Goal: Entertainment & Leisure: Consume media (video, audio)

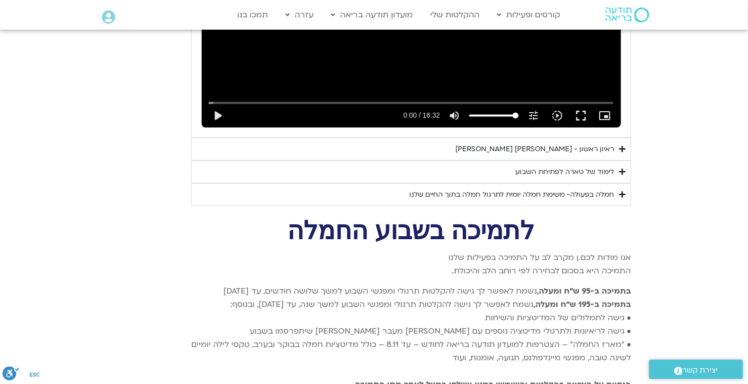
scroll to position [1727, 0]
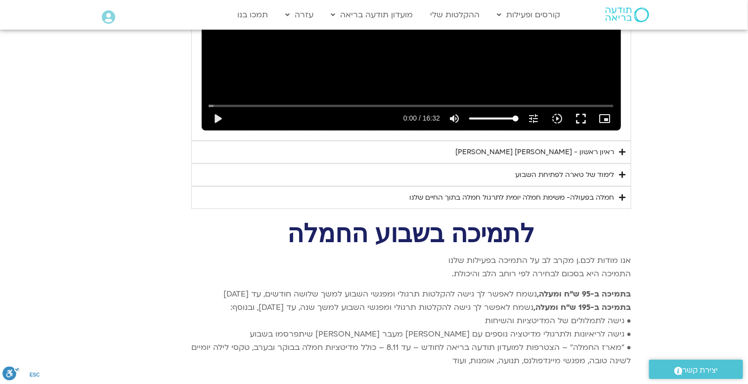
click at [617, 141] on summary "ראיון ראשון - [PERSON_NAME] [PERSON_NAME]" at bounding box center [411, 152] width 440 height 23
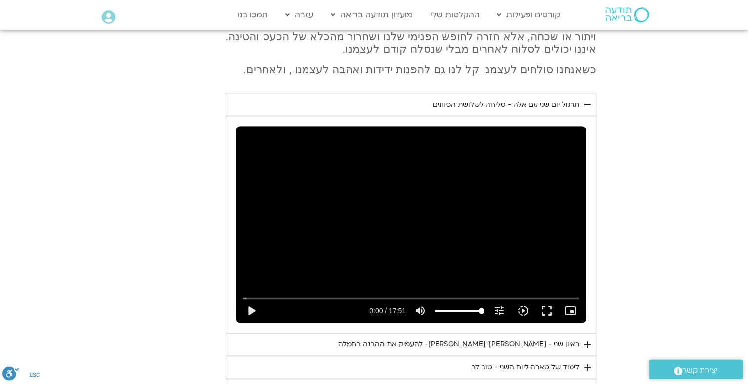
scroll to position [524, 0]
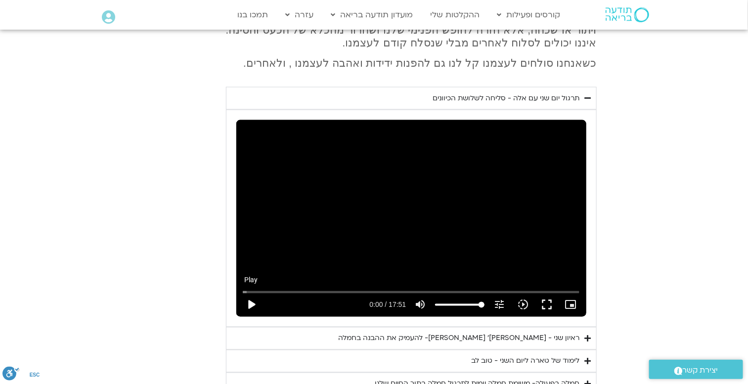
click at [244, 293] on button "play_arrow" at bounding box center [252, 305] width 24 height 24
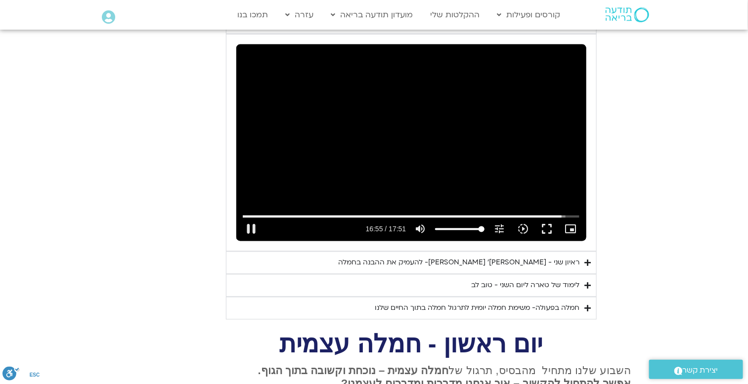
scroll to position [602, 0]
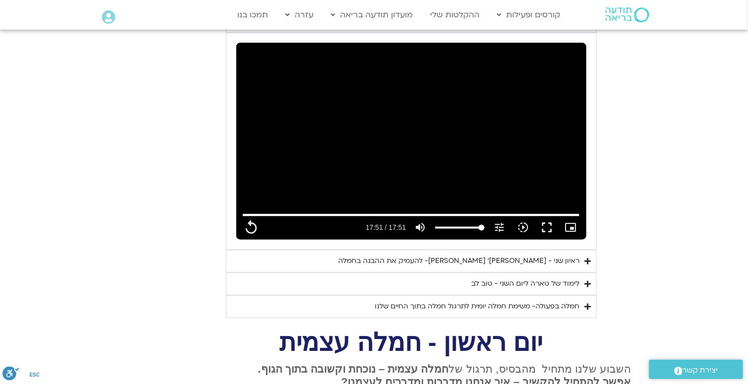
click at [538, 256] on div "ראיון שני - [PERSON_NAME]׳ [PERSON_NAME]- להעמיק את ההבנה בחמלה" at bounding box center [459, 262] width 241 height 12
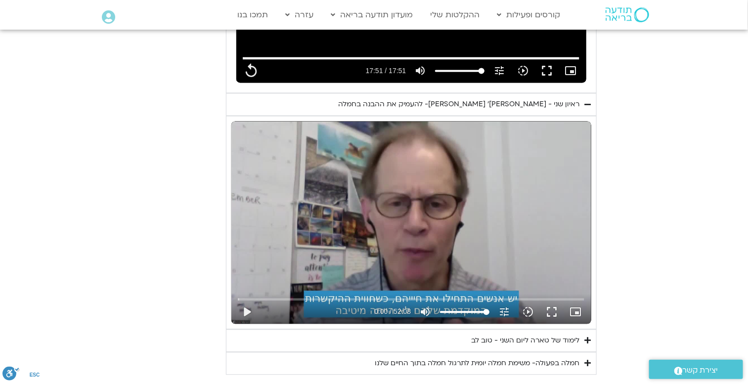
scroll to position [766, 0]
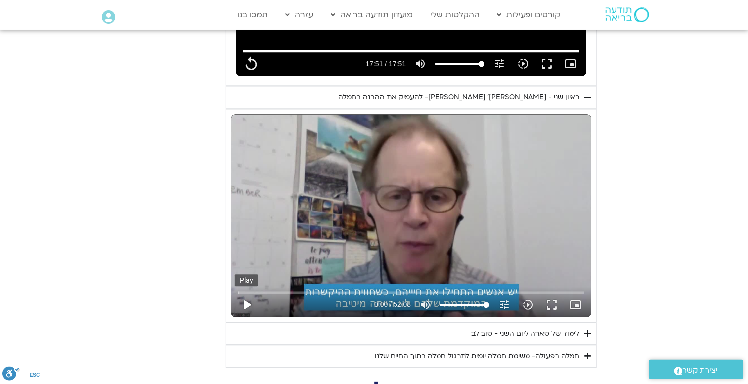
click at [244, 293] on button "play_arrow" at bounding box center [247, 305] width 24 height 24
type input "1071.88"
type input "0.024736"
type input "1071.88"
type input "0.150376"
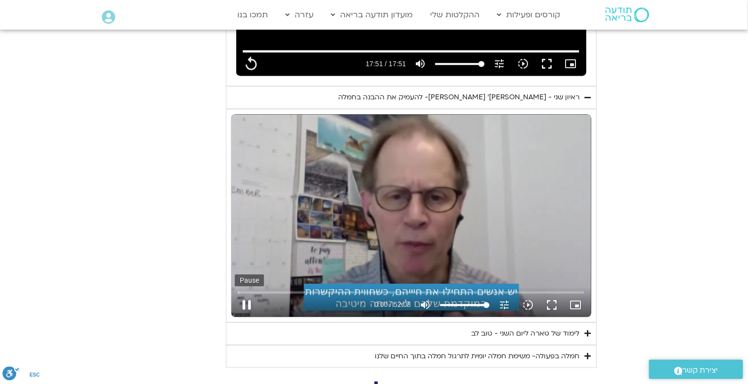
type input "1071.88"
type input "0.27689"
type input "1071.88"
type input "0.402468"
type input "1071.88"
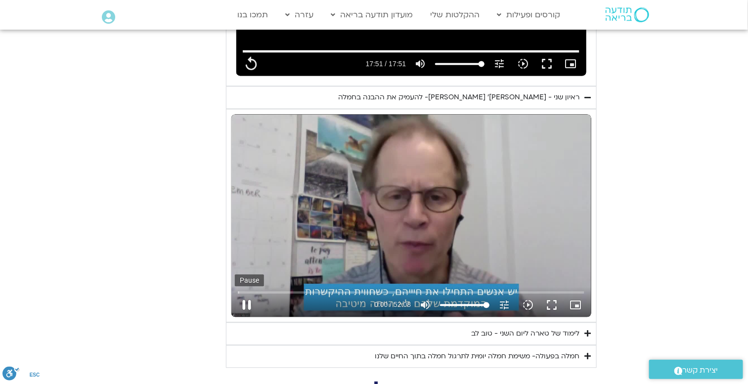
type input "0.528308"
type input "1071.88"
type input "0.654588"
type input "1071.88"
type input "0.782251"
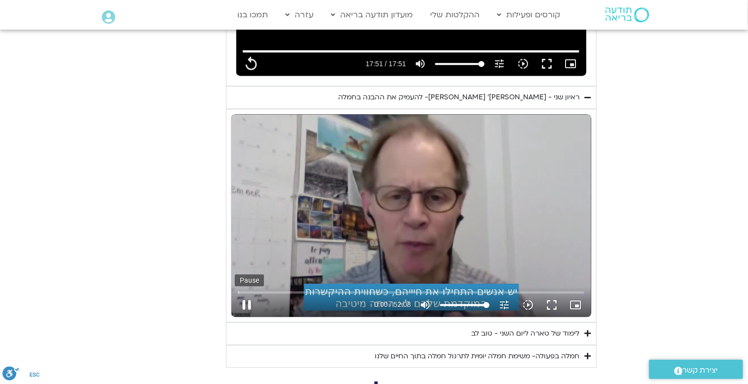
type input "1071.88"
type input "0.908033"
type input "1071.88"
type input "1.035055"
type input "1071.88"
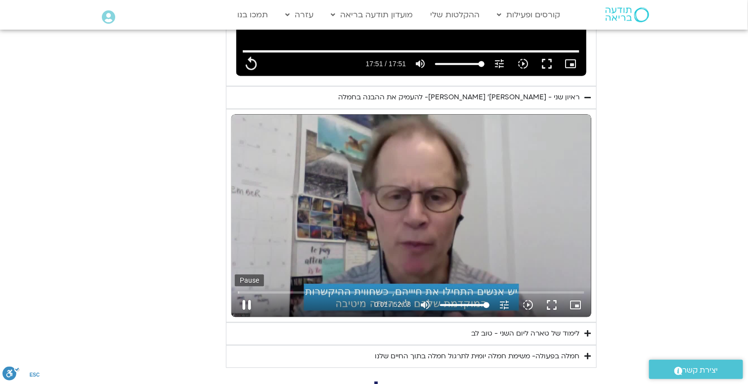
type input "1.161236"
type input "1071.88"
type input "1.286887"
type input "1071.88"
type input "1.429968"
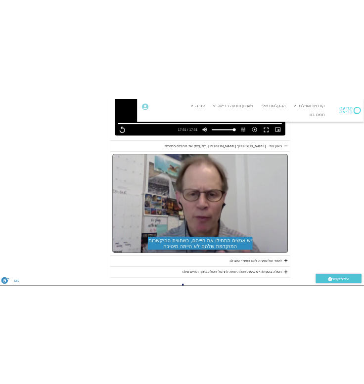
scroll to position [781, 0]
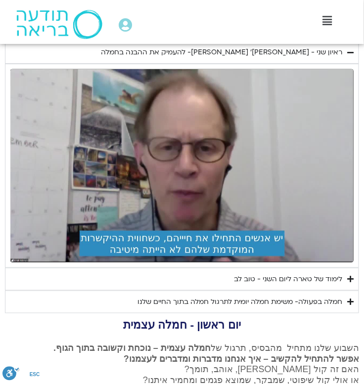
type input "1071.88"
type input "6.467683"
type input "1071.88"
type input "6.519463"
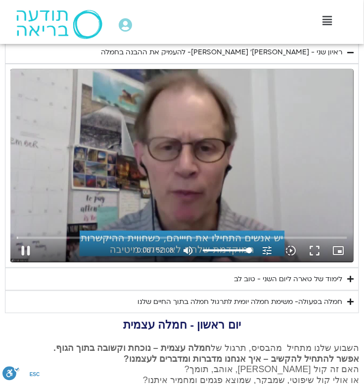
type input "1071.88"
type input "6.619371"
type input "1071.88"
type input "6.751872"
type input "1071.88"
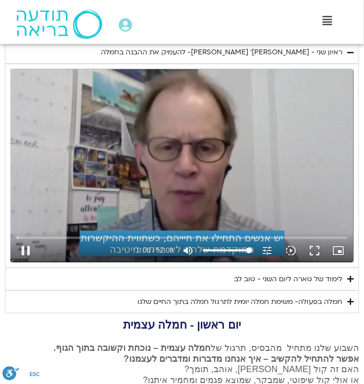
type input "6.877739"
type input "1071.88"
type input "7.108603"
type input "1071.88"
type input "7.19113"
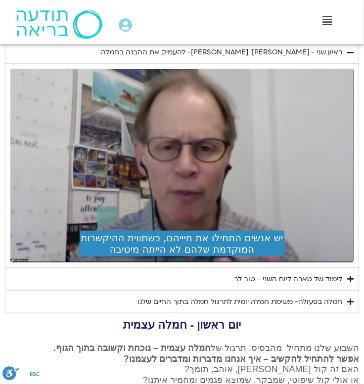
type input "1071.88"
type input "685.99595"
type input "1071.88"
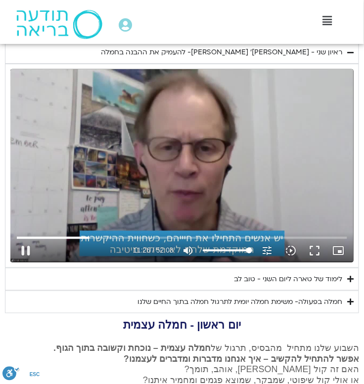
type input "686.130456"
type input "1071.88"
type input "686.229362"
type input "1071.88"
type input "686.397979"
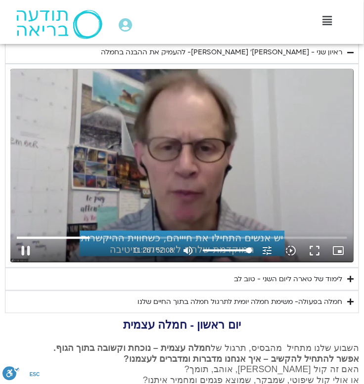
type input "1071.88"
type input "686.496515"
type input "1071.88"
type input "686.62895"
type input "1071.88"
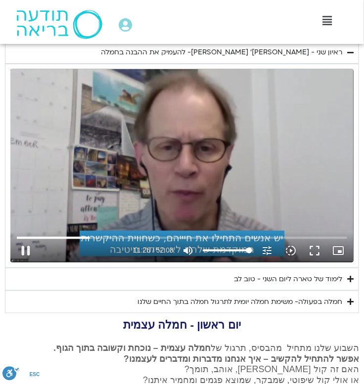
type input "686.762225"
type input "1071.88"
type input "686.897531"
type input "1071.88"
type input "687.033705"
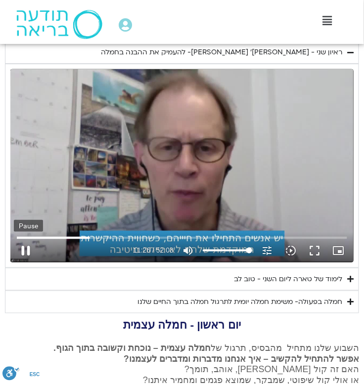
type input "1071.88"
type input "687.162154"
type input "1071.88"
type input "687.295935"
type input "1071.88"
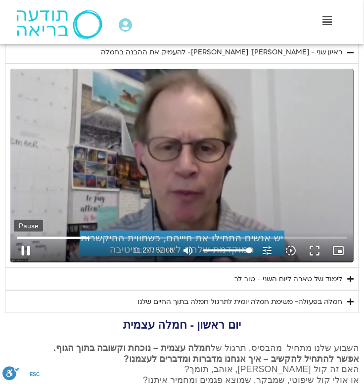
type input "687.394984"
type input "1071.88"
type input "687.495086"
type input "1071.88"
type input "687.574953"
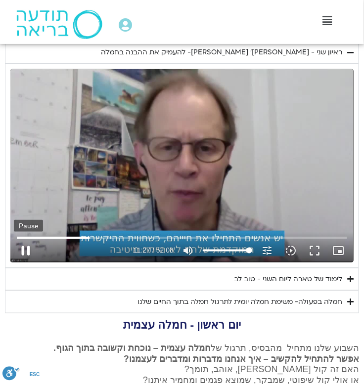
click at [25, 250] on button "pause" at bounding box center [26, 251] width 24 height 24
type input "1071.88"
type input "687.687734"
click at [23, 251] on button "play_arrow" at bounding box center [26, 251] width 24 height 24
type input "1071.88"
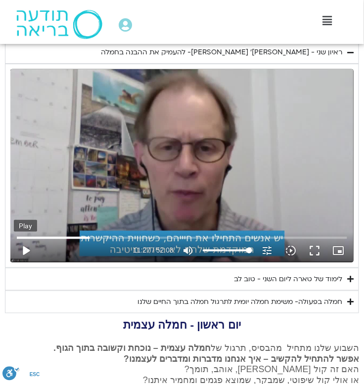
type input "687.687751"
type input "1071.88"
type input "687.703141"
type input "1071.88"
type input "687.808135"
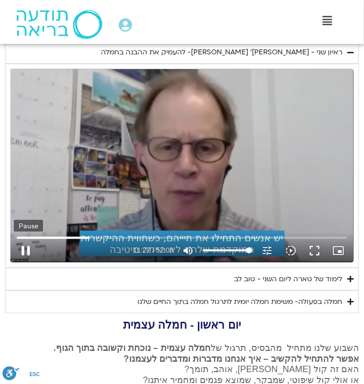
type input "1071.88"
type input "687.933938"
type input "1071.88"
type input "688.061336"
type input "1071.88"
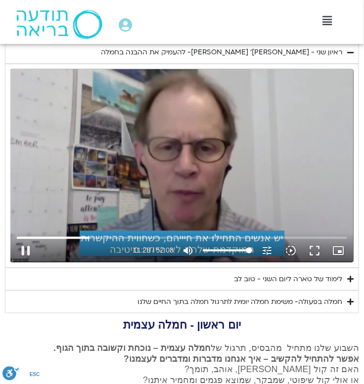
type input "688.283111"
type input "1071.88"
type input "688.412027"
type input "1071.88"
type input "688.479124"
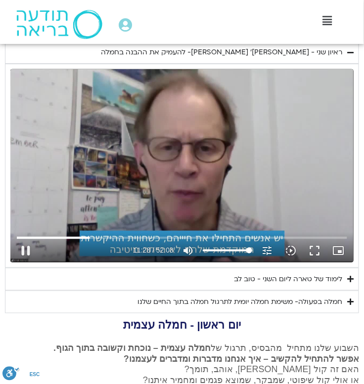
type input "1071.88"
type input "688.576759"
type input "1071.88"
type input "688.779155"
type input "1071.88"
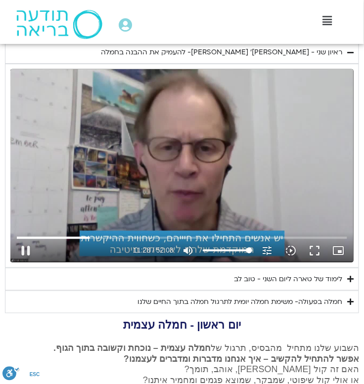
type input "688.828317"
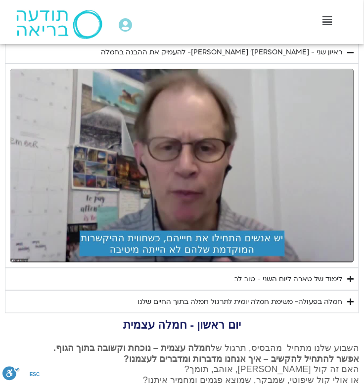
type input "1071.88"
type input "1363.93734"
type input "1071.88"
type input "1364.070371"
type input "1071.88"
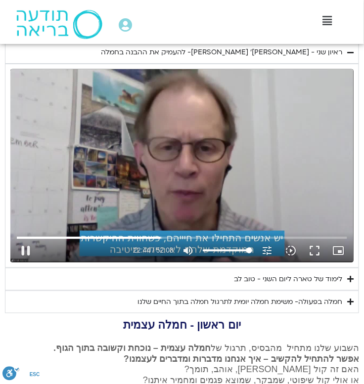
type input "1364.202963"
type input "1071.88"
type input "1364.3363"
type input "1071.88"
type input "1364.468887"
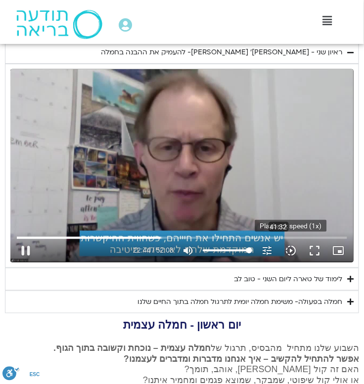
type input "1071.88"
type input "1364.602594"
type input "1071.88"
type input "1364.736085"
type input "1071.88"
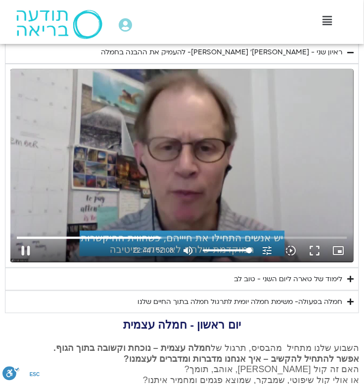
type input "1364.870472"
type input "1071.88"
type input "1365.005292"
type input "1071.88"
type input "1365.136665"
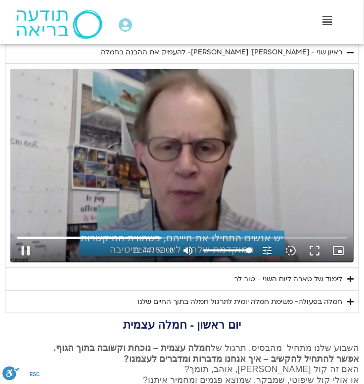
type input "1071.88"
type input "1365.26911"
type input "1071.88"
type input "1365.401373"
type input "1071.88"
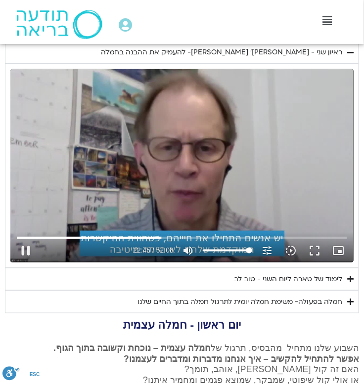
type input "1365.535754"
type input "1071.88"
type input "1365.668526"
type input "1071.88"
type input "1365.801398"
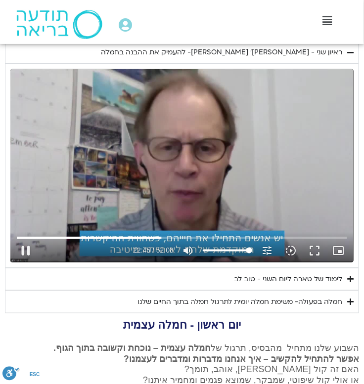
type input "1071.88"
type input "1365.934198"
type input "1071.88"
type input "1366.068461"
type input "1071.88"
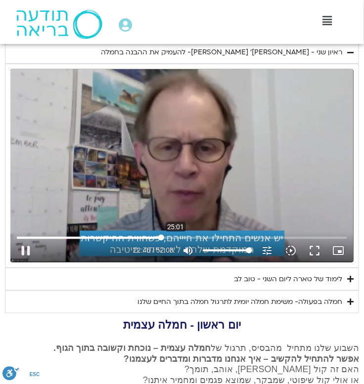
type input "1366.202739"
type input "1071.88"
type input "1366.336584"
type input "1071.88"
type input "1366.468071"
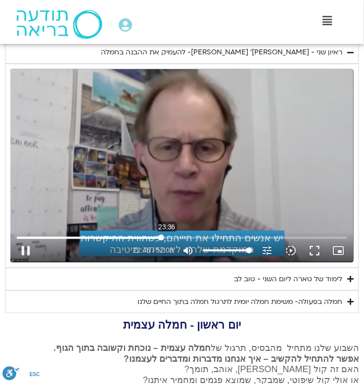
type input "1071.88"
type input "1366.537446"
type input "1071.88"
type input "1366.636126"
type input "1071.88"
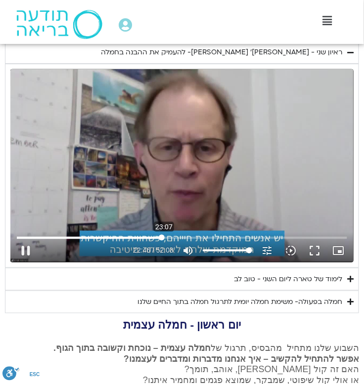
type input "1366.814692"
type input "1071.88"
type input "1366.900716"
type input "1071.88"
type input "1381.63446444956"
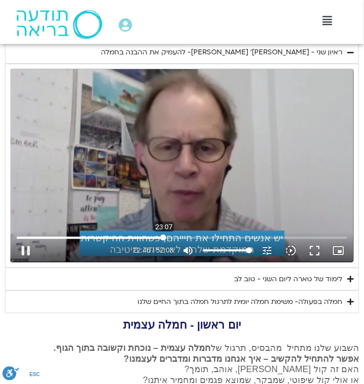
type input "1071.88"
type input "1348.26542528393"
type input "1071.88"
type input "1314.17097222341"
type input "1071.88"
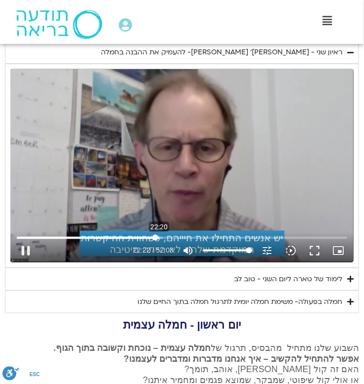
type input "1302.89915631796"
type input "1071.88"
drag, startPoint x: 164, startPoint y: 238, endPoint x: 155, endPoint y: 238, distance: 8.9
click at [155, 238] on input "Seek" at bounding box center [182, 238] width 330 height 6
type input "1302.899156"
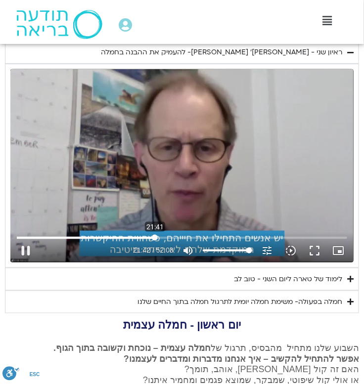
type input "1071.88"
type input "1302.901782"
type input "1071.88"
type input "1303.027854"
type input "1071.88"
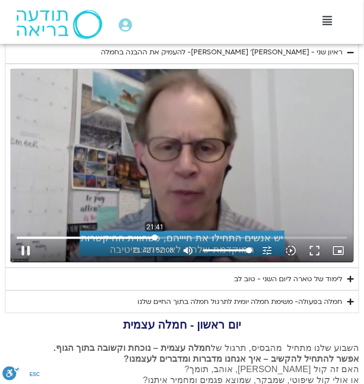
type input "1303.16589"
type input "1071.88"
type input "1303.296814"
type input "1071.88"
type input "1303.406203"
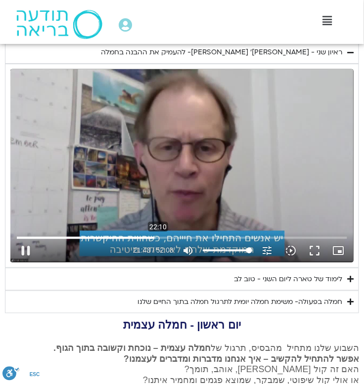
type input "1071.88"
type input "1303.534772"
type input "1071.88"
type input "1303.662593"
type input "1071.88"
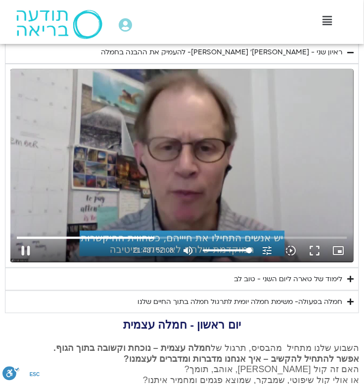
type input "1303.797418"
type input "1071.88"
type input "1303.929276"
type input "1071.88"
type input "1304.039262"
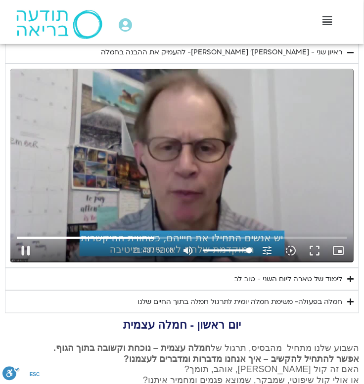
type input "1071.88"
type input "1304.164564"
type input "1071.88"
type input "1304.229762"
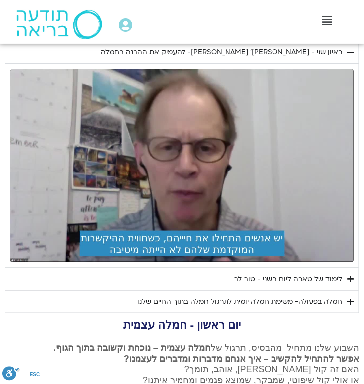
type input "1071.88"
type input "1304.667907"
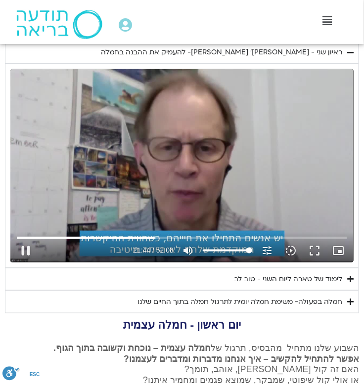
type input "1071.88"
type input "1304.797916"
type input "1071.88"
type input "1304.829697"
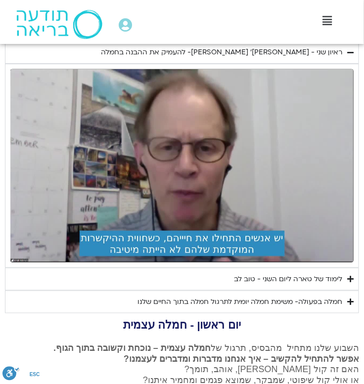
type input "1071.88"
type input "1306.329467"
type input "1071.88"
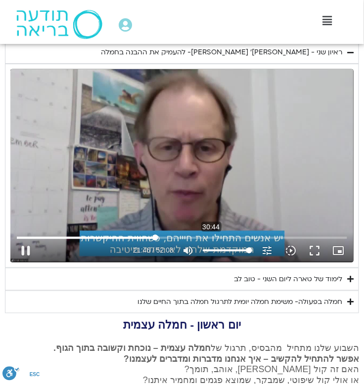
type input "1306.435245"
type input "1071.88"
type input "1306.563583"
type input "1071.88"
type input "1306.689026"
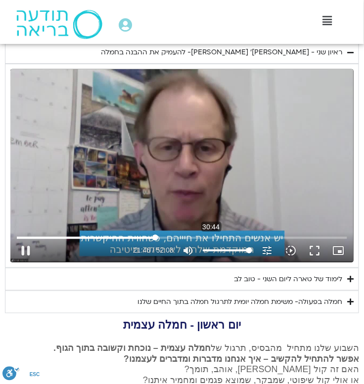
type input "1071.88"
type input "1306.828676"
type input "1071.88"
type input "1306.941791"
type input "1071.88"
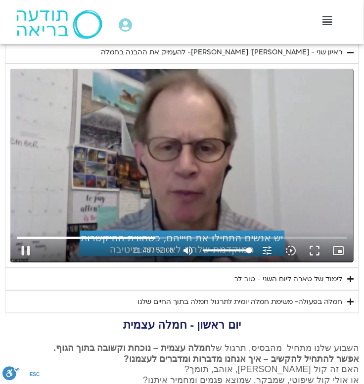
type input "1307.06814"
type input "1071.88"
type input "1307.195841"
type input "1071.88"
type input "1307.322154"
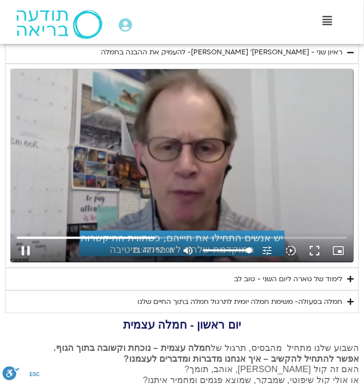
type input "1071.88"
type input "1307.462802"
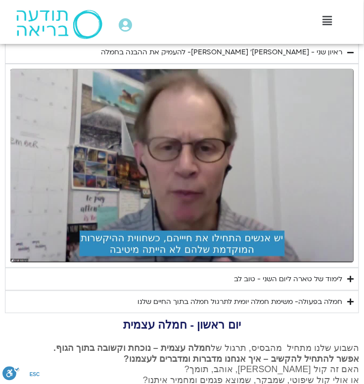
type input "1071.88"
type input "1314.458514"
